Goal: Information Seeking & Learning: Learn about a topic

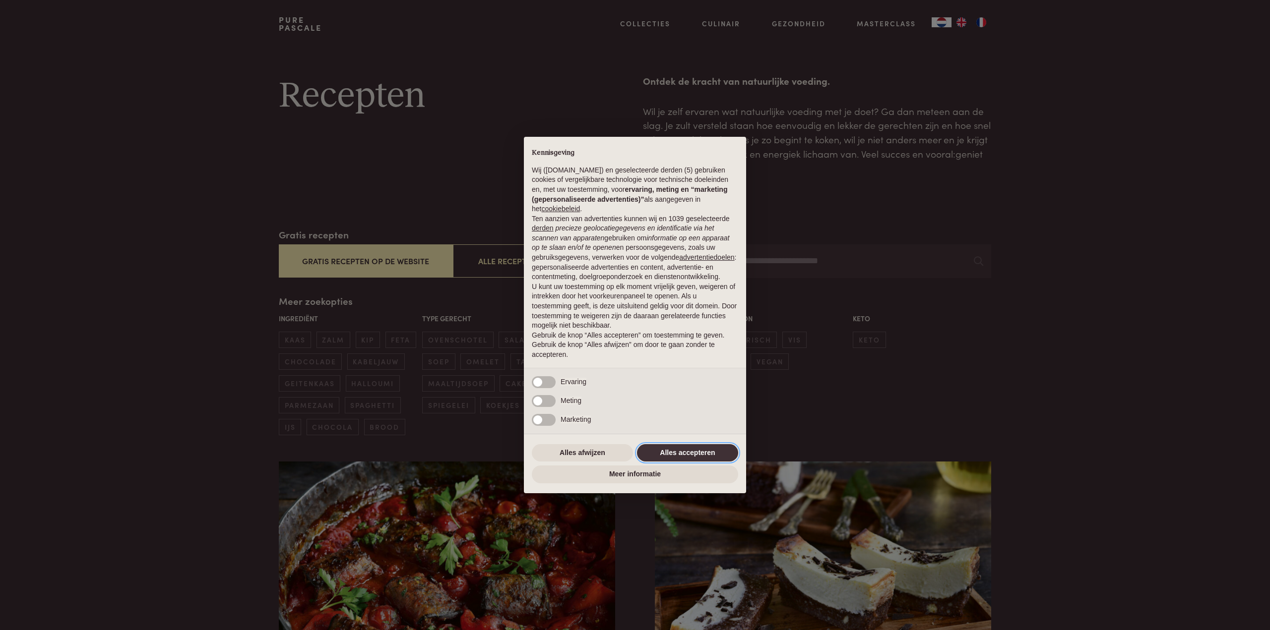
click at [697, 450] on button "Alles accepteren" at bounding box center [687, 453] width 101 height 18
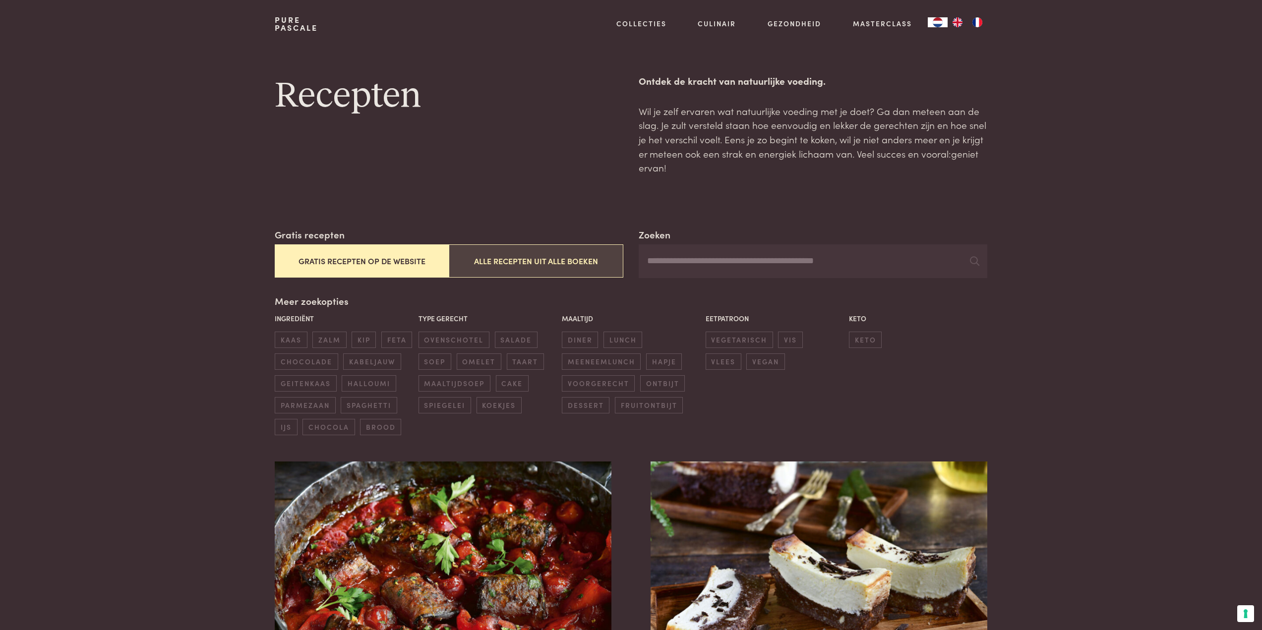
click at [526, 261] on button "Alle recepten uit alle boeken" at bounding box center [536, 261] width 174 height 33
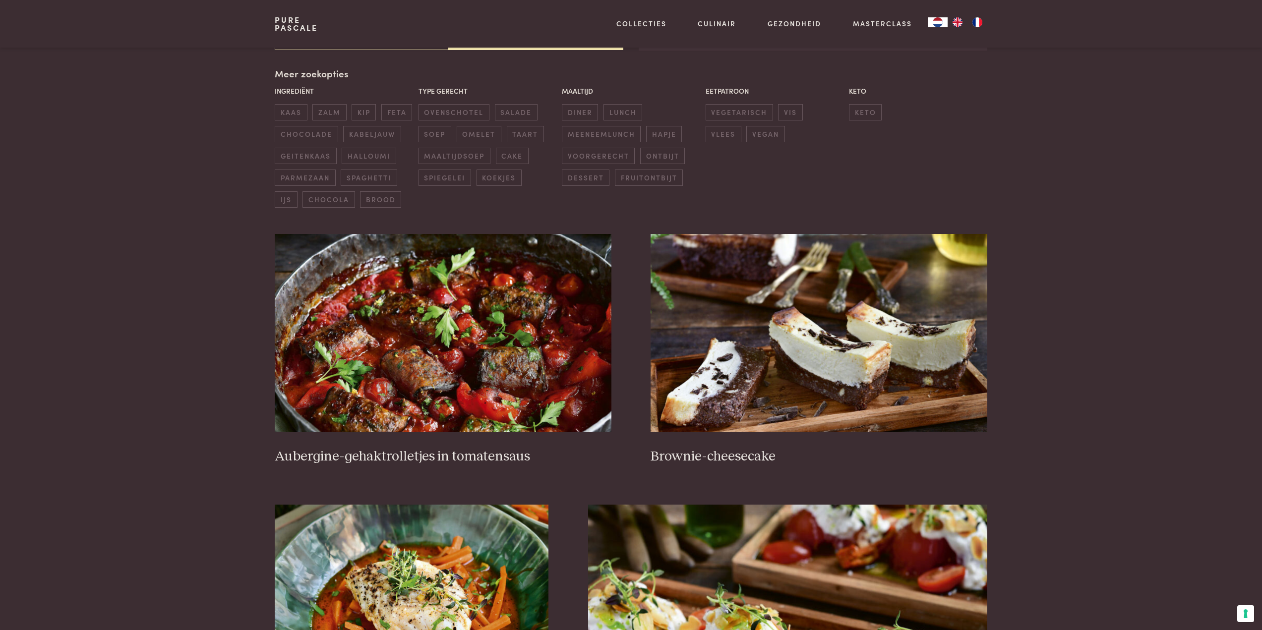
scroll to position [128, 0]
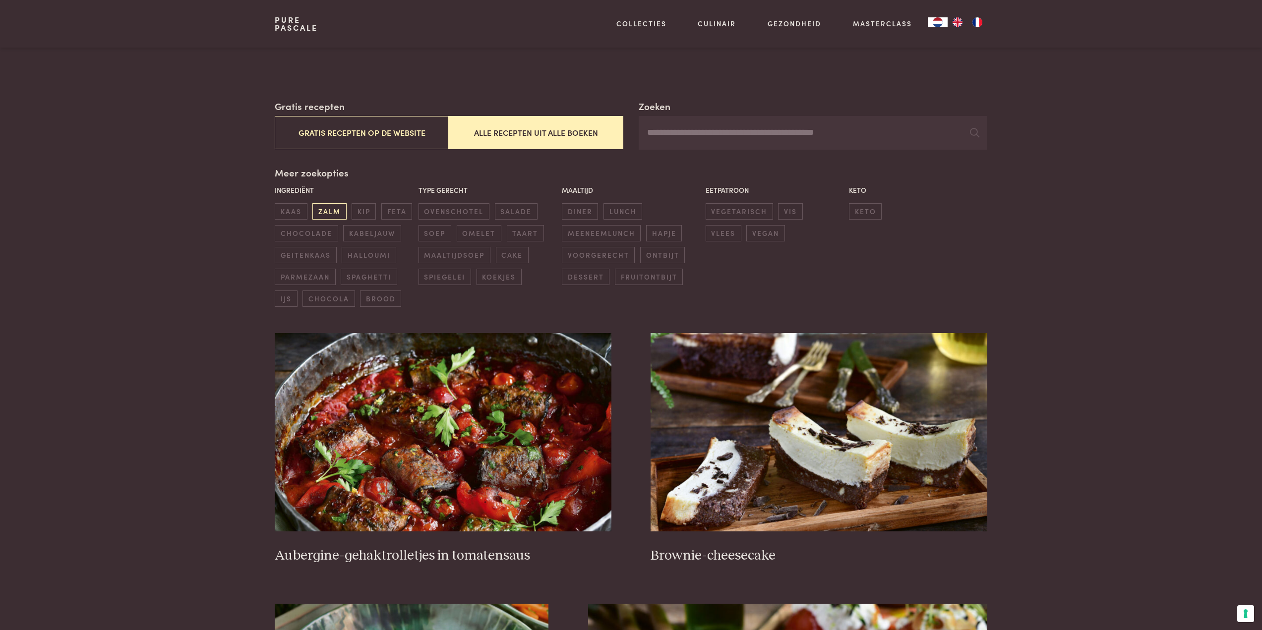
click at [334, 210] on span "zalm" at bounding box center [329, 211] width 34 height 16
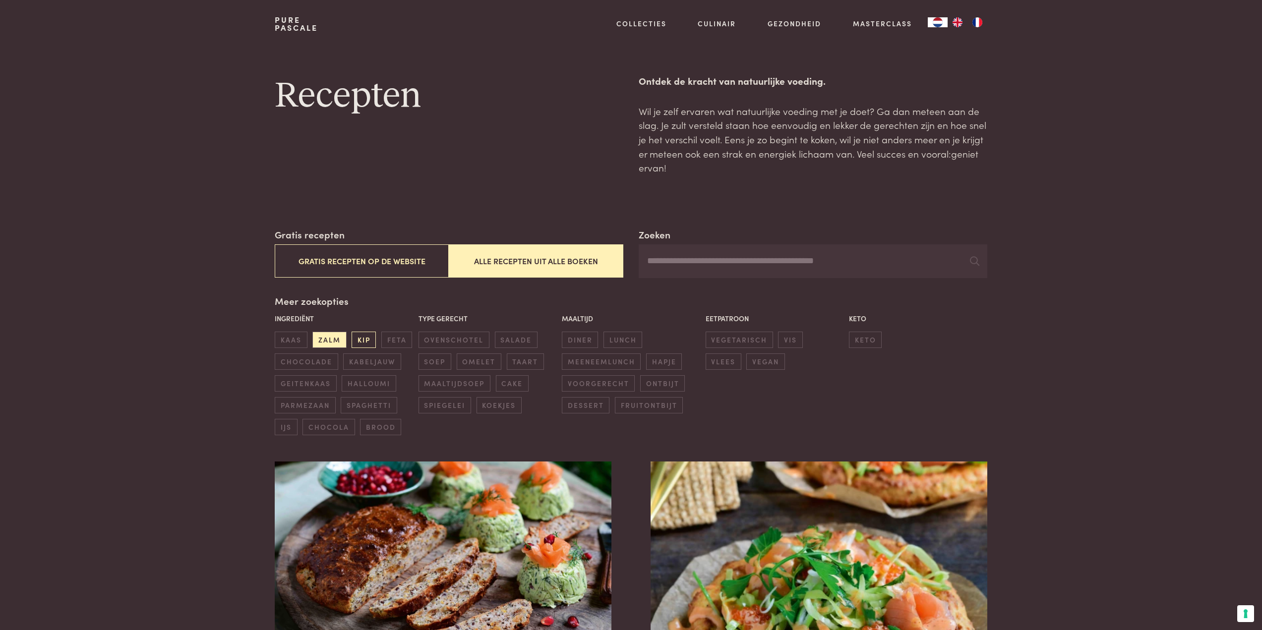
click at [363, 340] on span "kip" at bounding box center [364, 340] width 24 height 16
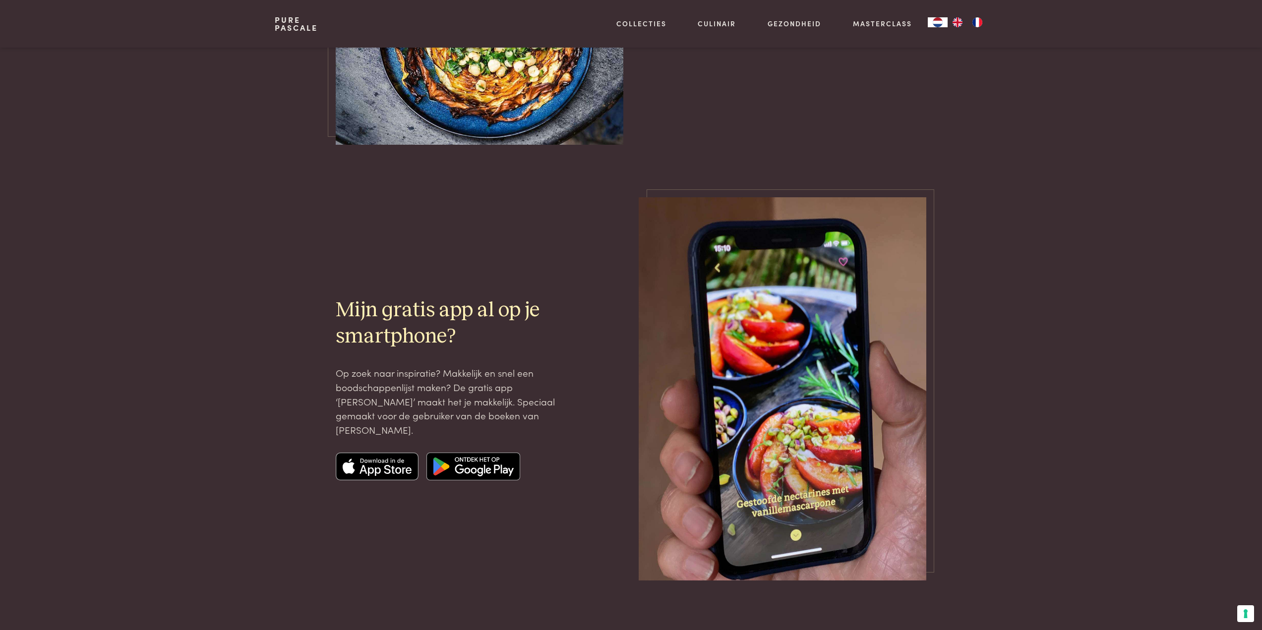
scroll to position [671, 0]
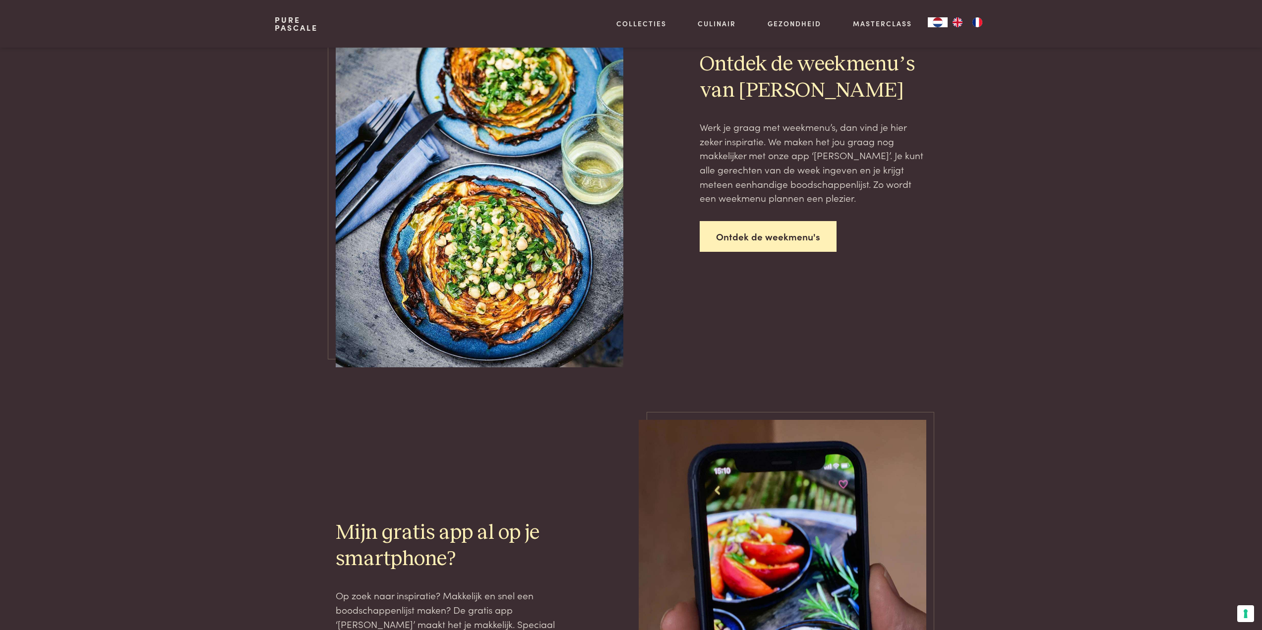
click at [773, 239] on link "Ontdek de weekmenu's" at bounding box center [768, 236] width 137 height 31
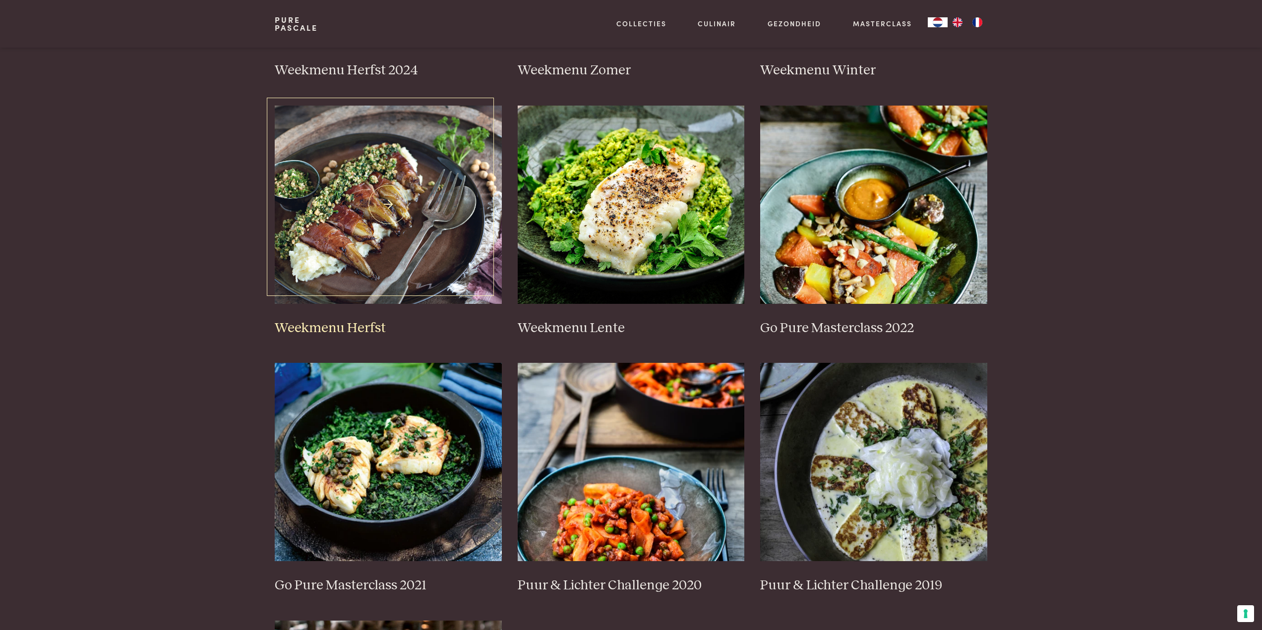
scroll to position [446, 0]
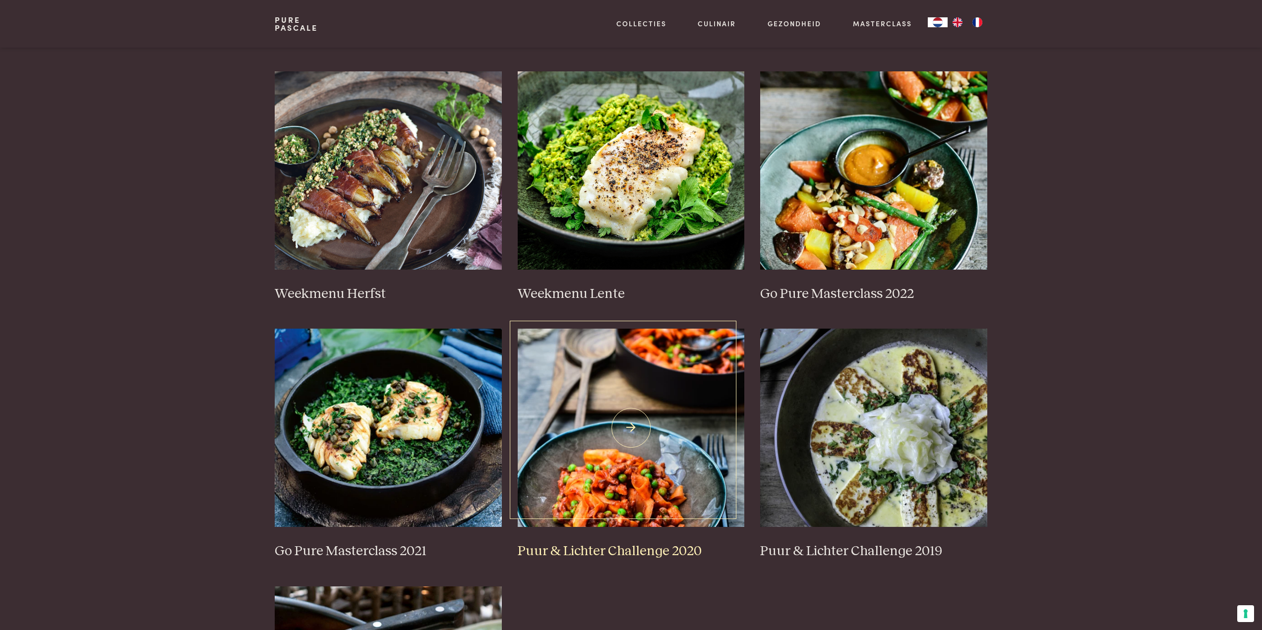
click at [637, 427] on img at bounding box center [631, 428] width 227 height 198
